Goal: Find specific page/section: Find specific page/section

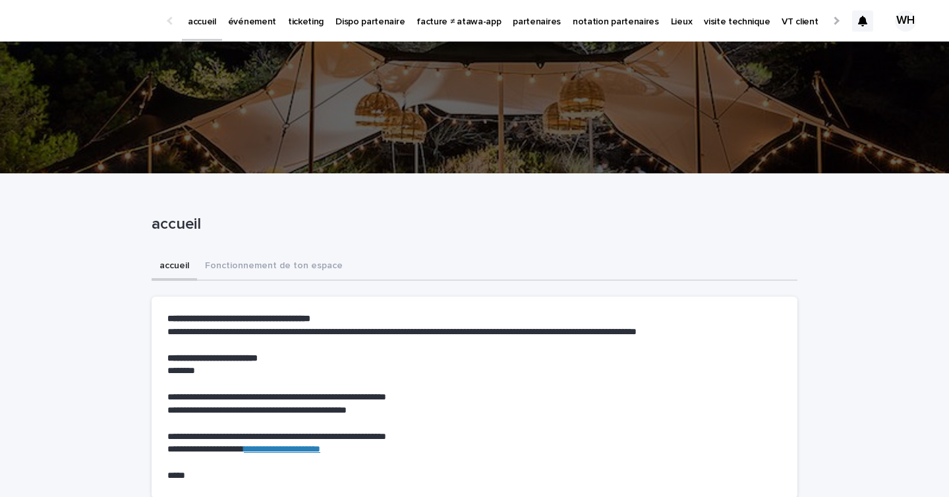
click at [258, 28] on link "événement" at bounding box center [252, 20] width 60 height 41
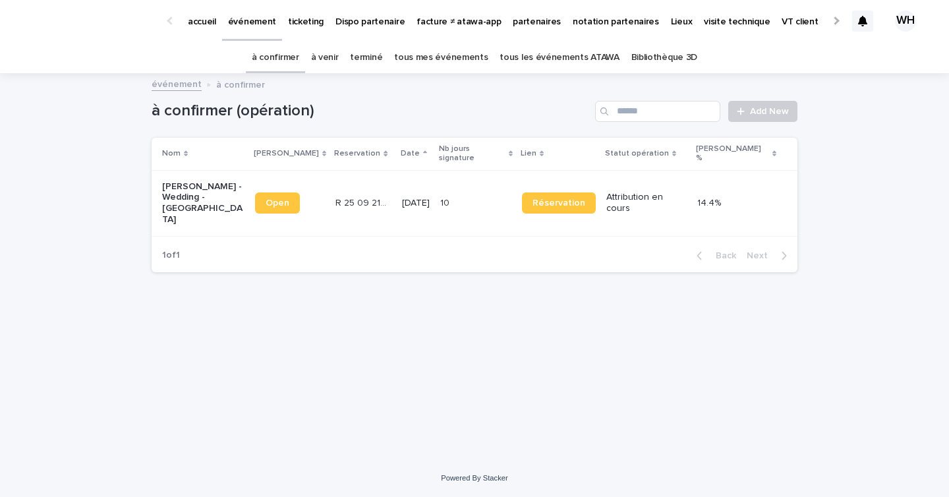
click at [336, 59] on link "à venir" at bounding box center [325, 57] width 28 height 31
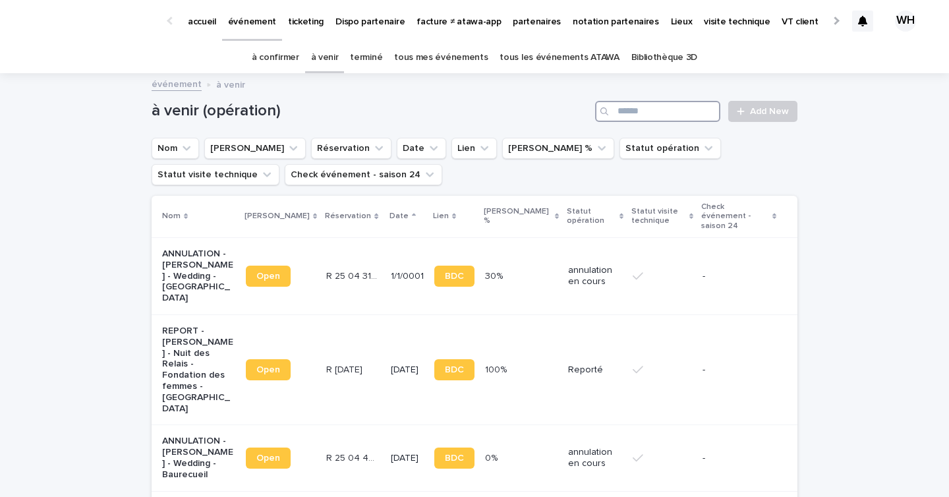
click at [642, 105] on input "Search" at bounding box center [657, 111] width 125 height 21
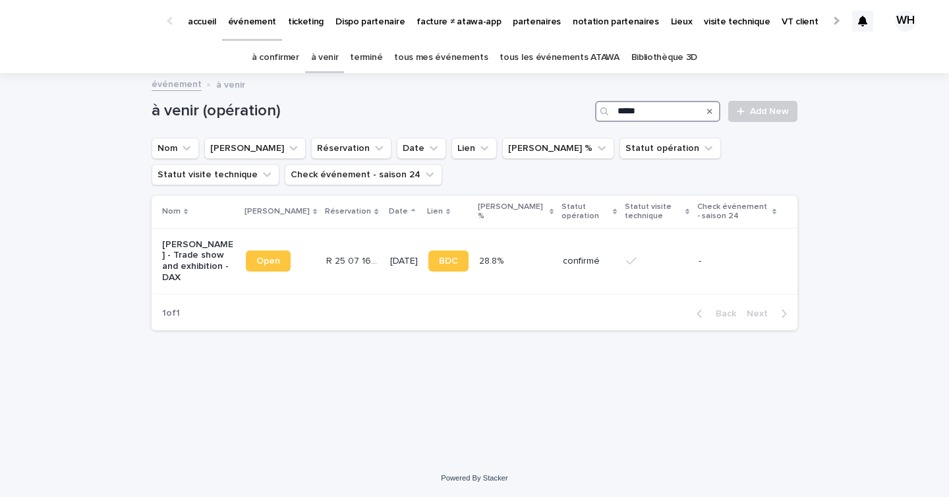
type input "*****"
click at [712, 113] on icon "Search" at bounding box center [709, 111] width 5 height 8
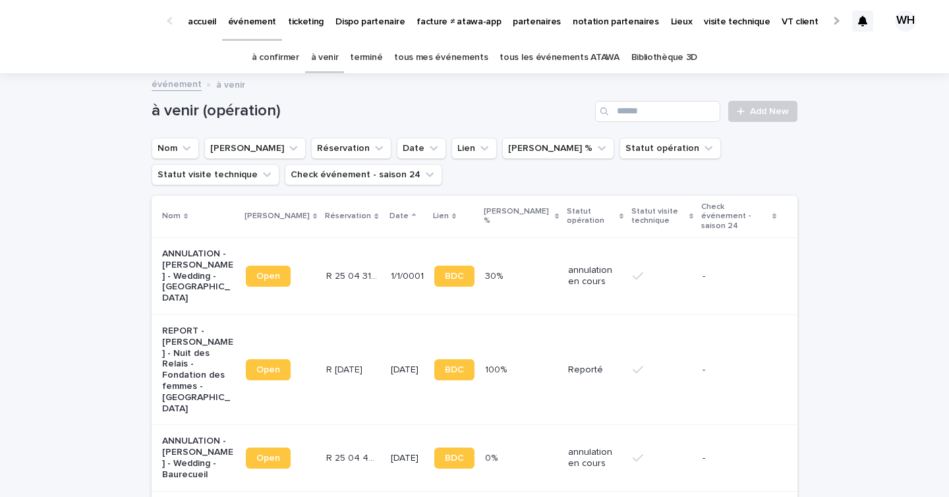
click at [275, 24] on div "événement" at bounding box center [252, 14] width 60 height 28
